Goal: Information Seeking & Learning: Learn about a topic

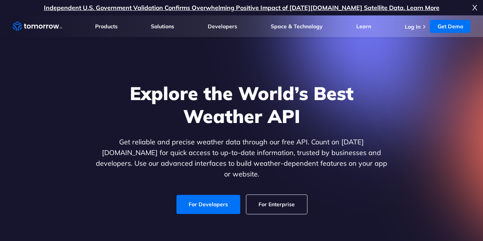
click at [223, 202] on link "For Developers" at bounding box center [208, 204] width 64 height 19
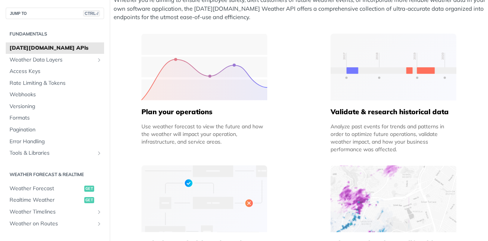
scroll to position [191, 0]
